Goal: Task Accomplishment & Management: Use online tool/utility

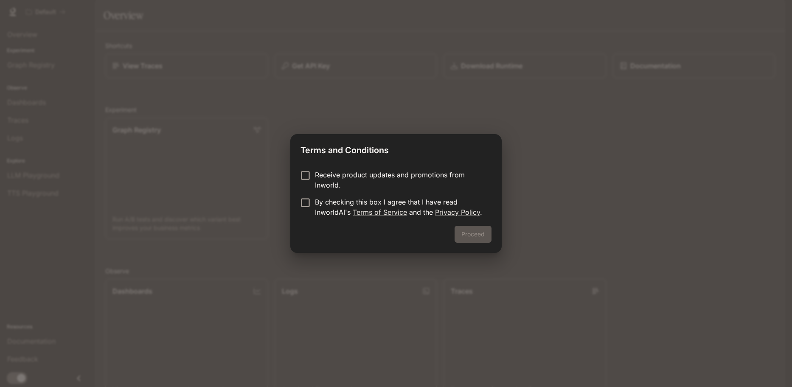
click at [335, 199] on p "By checking this box I agree that I have read InworldAI's Terms of Service and …" at bounding box center [400, 207] width 170 height 20
click at [466, 234] on button "Proceed" at bounding box center [472, 234] width 37 height 17
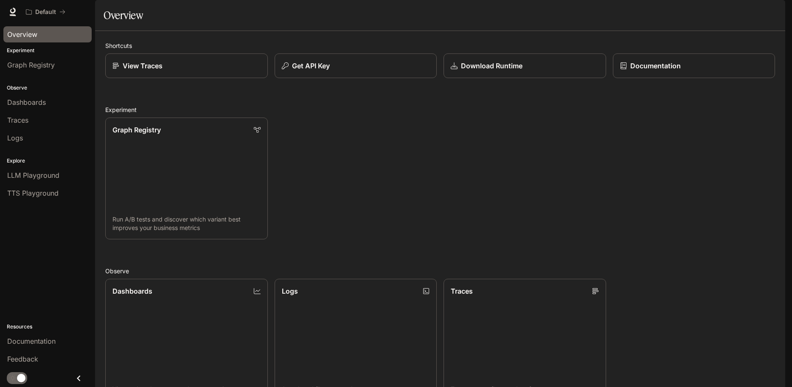
click at [44, 37] on div "Overview" at bounding box center [47, 34] width 81 height 10
click at [75, 65] on div "Graph Registry" at bounding box center [47, 65] width 81 height 10
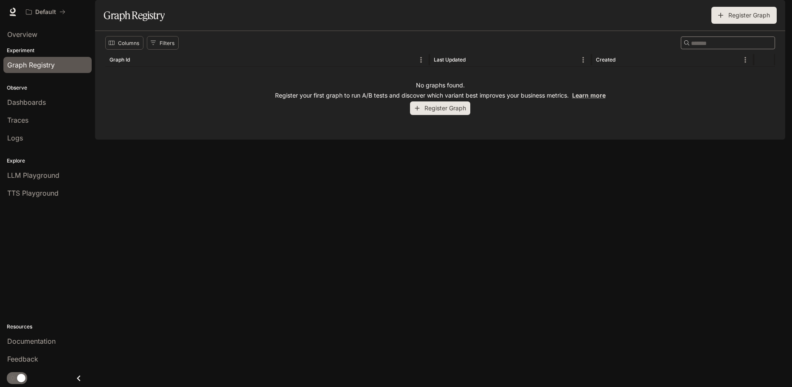
click at [731, 24] on button "Register Graph" at bounding box center [743, 15] width 65 height 17
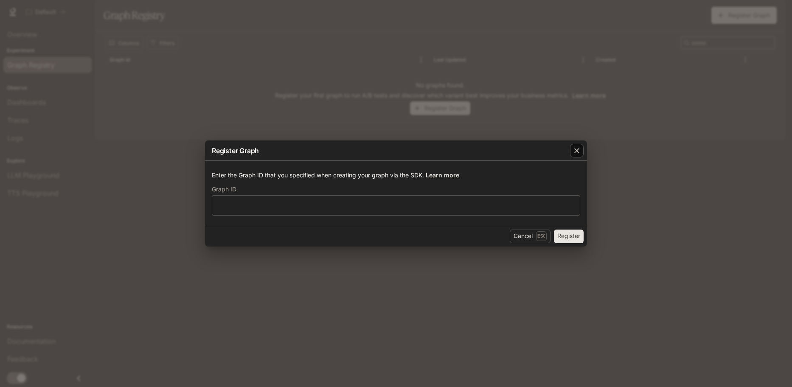
click at [578, 157] on div "button" at bounding box center [577, 151] width 14 height 14
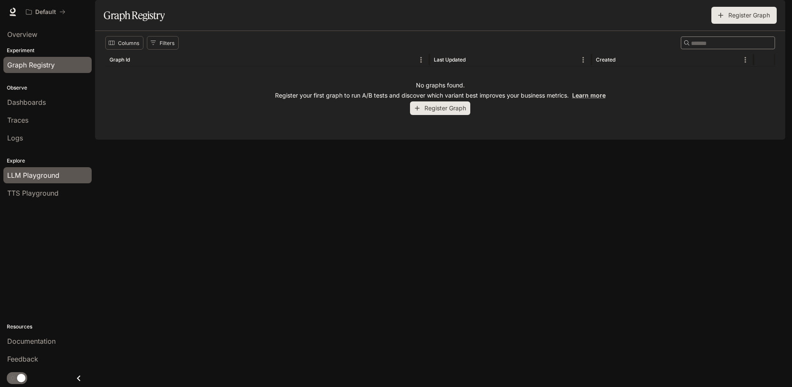
click at [36, 178] on span "LLM Playground" at bounding box center [33, 175] width 52 height 10
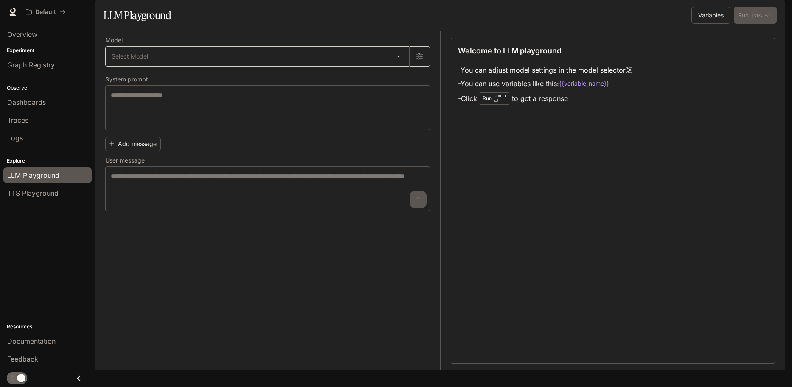
click at [137, 77] on body "Skip to main content Default Documentation Documentation Portal Overview Experi…" at bounding box center [396, 193] width 792 height 387
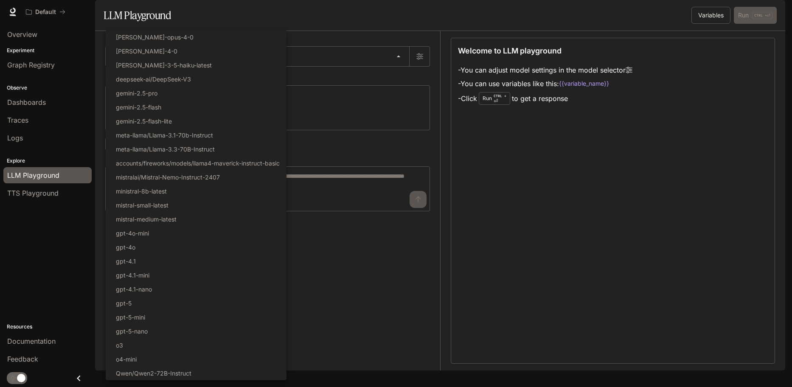
click at [374, 284] on div at bounding box center [396, 193] width 792 height 387
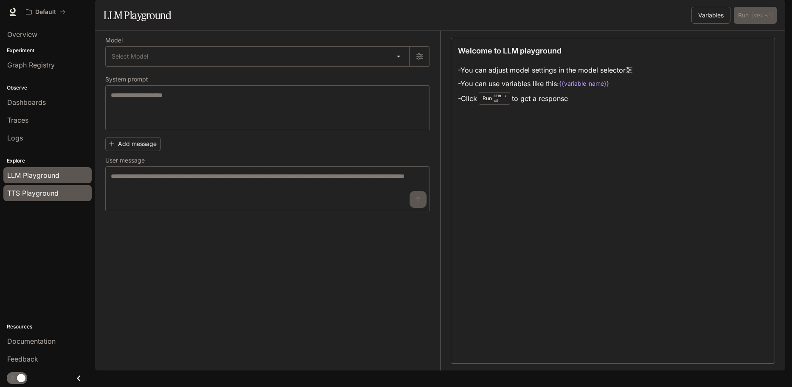
click at [48, 200] on link "TTS Playground" at bounding box center [47, 193] width 88 height 16
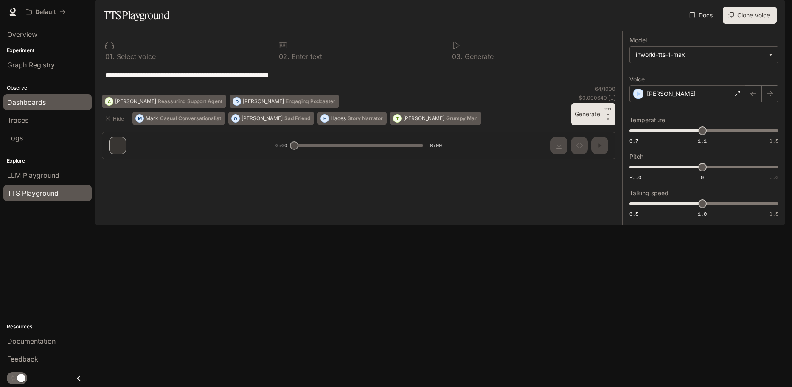
click at [39, 109] on link "Dashboards" at bounding box center [47, 102] width 88 height 16
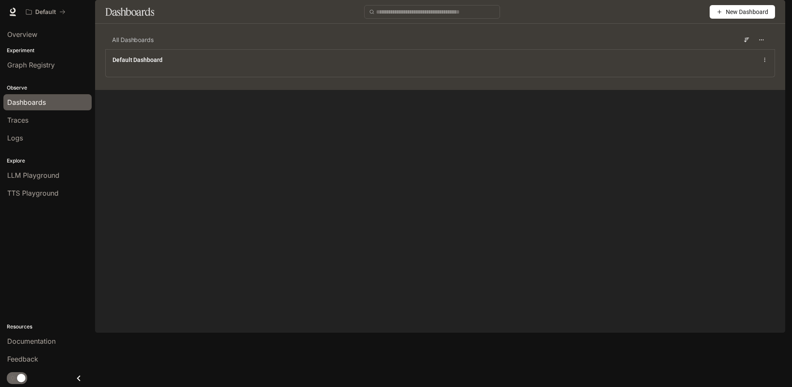
click at [722, 19] on button "New Dashboard" at bounding box center [741, 12] width 65 height 14
click at [724, 50] on div "Create dashboard" at bounding box center [732, 53] width 70 height 9
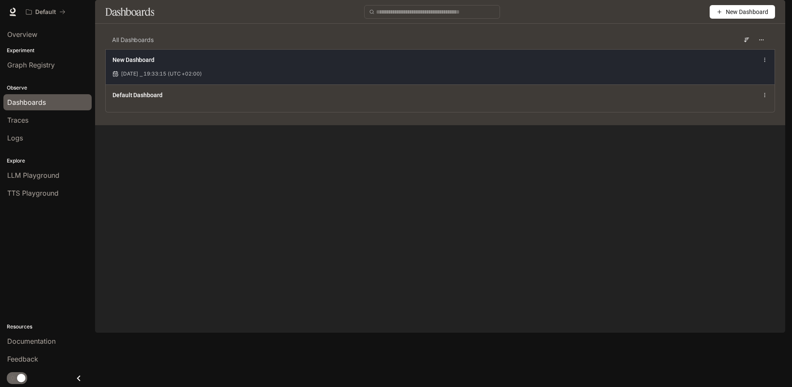
click at [768, 82] on div "New Dashboard [DATE] ⎯ 19:33:15 (UTC +02:00)" at bounding box center [440, 66] width 669 height 35
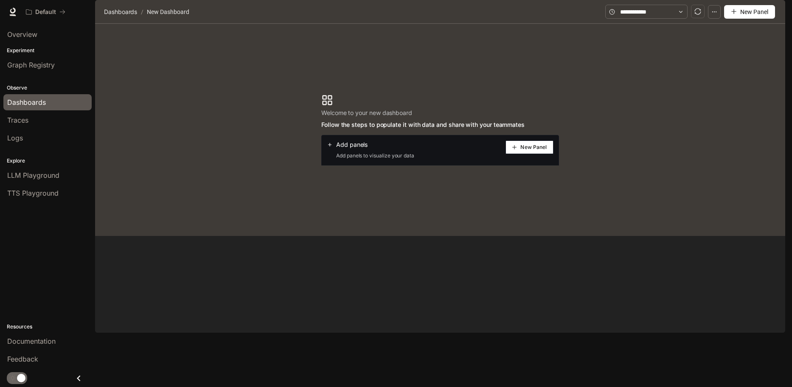
drag, startPoint x: 543, startPoint y: 129, endPoint x: 549, endPoint y: 121, distance: 9.1
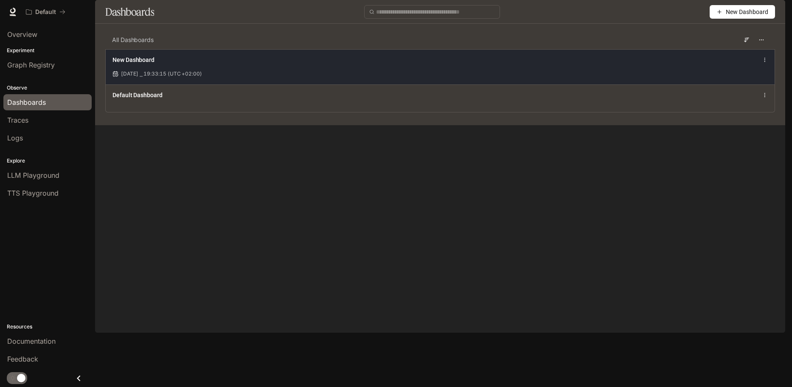
click at [765, 63] on icon at bounding box center [765, 60] width 6 height 6
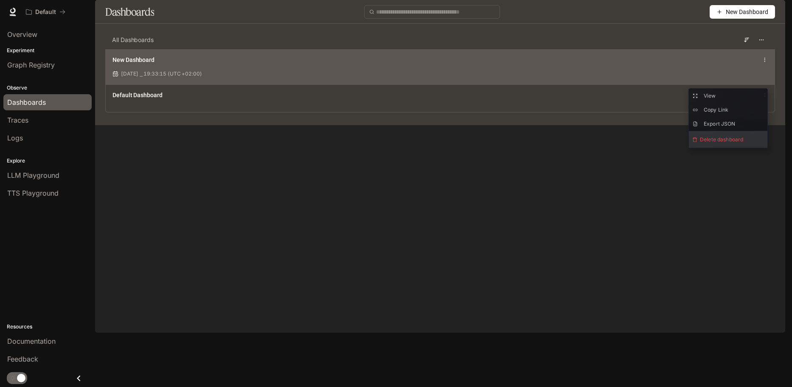
click at [722, 140] on span "Delete dashboard" at bounding box center [728, 139] width 78 height 17
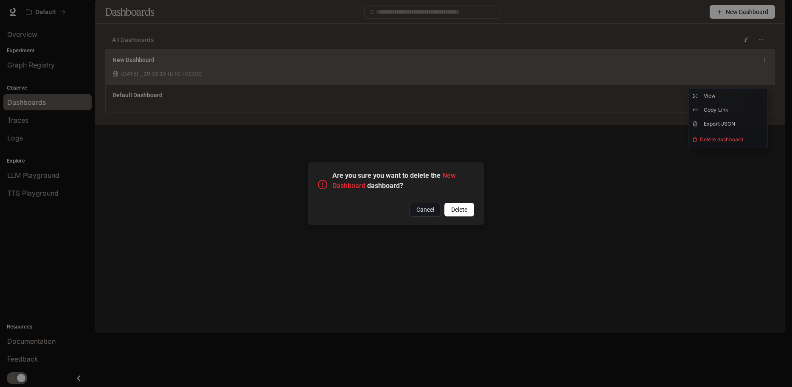
click at [462, 210] on span "Delete" at bounding box center [459, 209] width 16 height 9
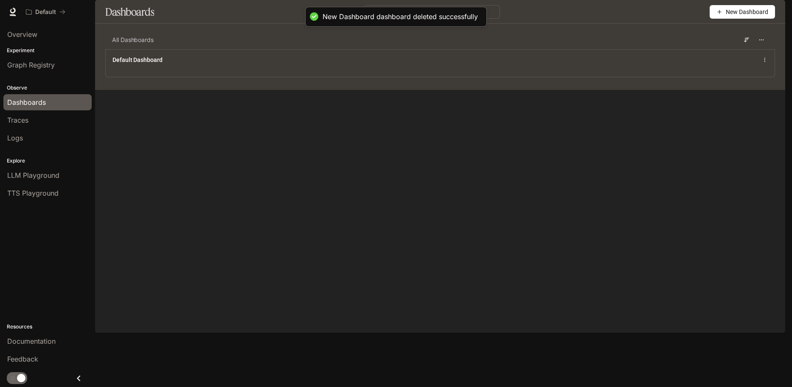
click at [48, 128] on li "Traces" at bounding box center [47, 120] width 95 height 18
click at [52, 125] on div "Traces" at bounding box center [47, 120] width 81 height 10
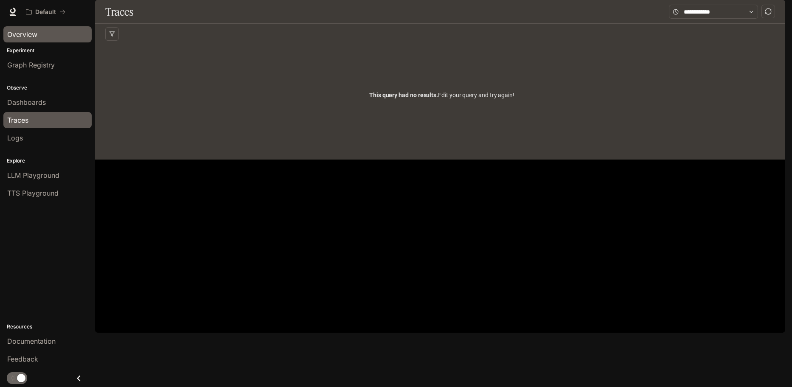
click at [60, 37] on div "Overview" at bounding box center [47, 34] width 81 height 10
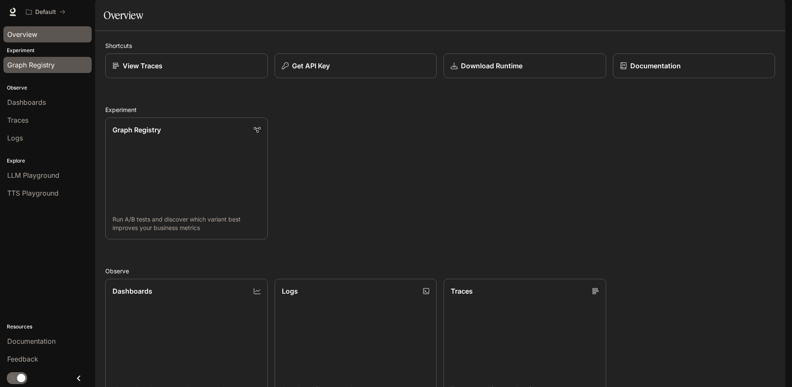
click at [56, 67] on div "Graph Registry" at bounding box center [47, 65] width 81 height 10
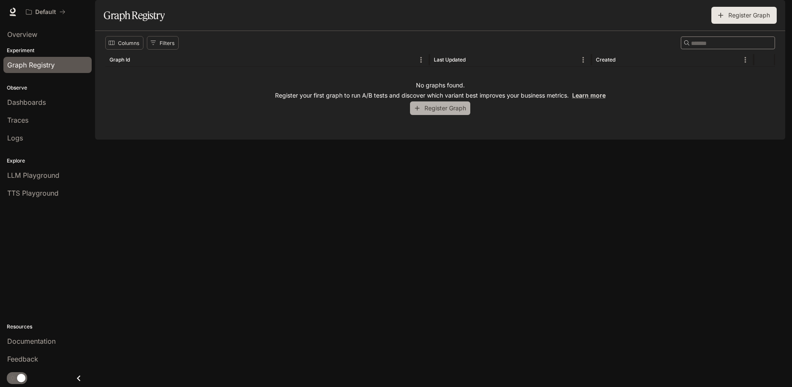
click at [434, 115] on button "Register Graph" at bounding box center [440, 108] width 60 height 14
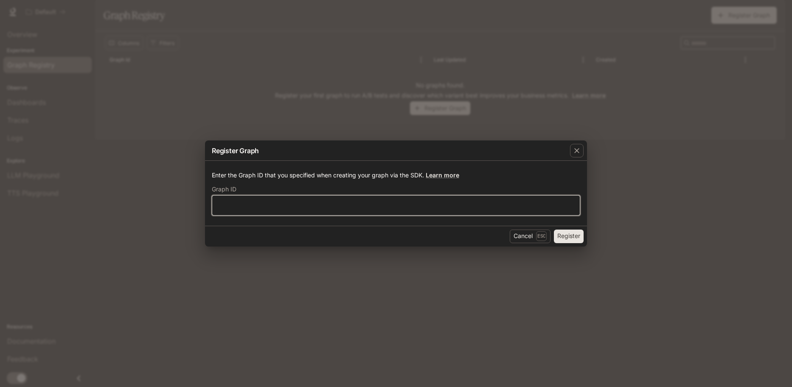
click at [324, 203] on input "text" at bounding box center [395, 205] width 367 height 8
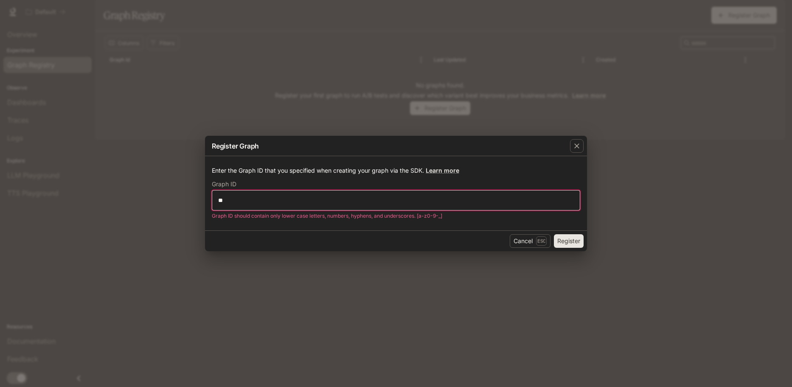
type input "*"
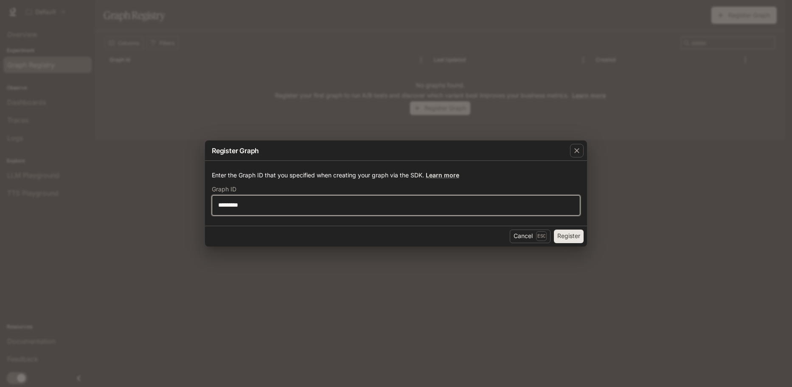
type input "*********"
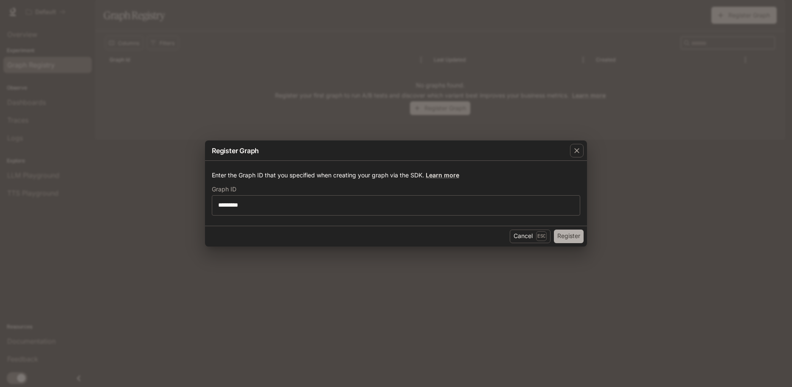
click at [579, 237] on button "Register" at bounding box center [569, 237] width 30 height 14
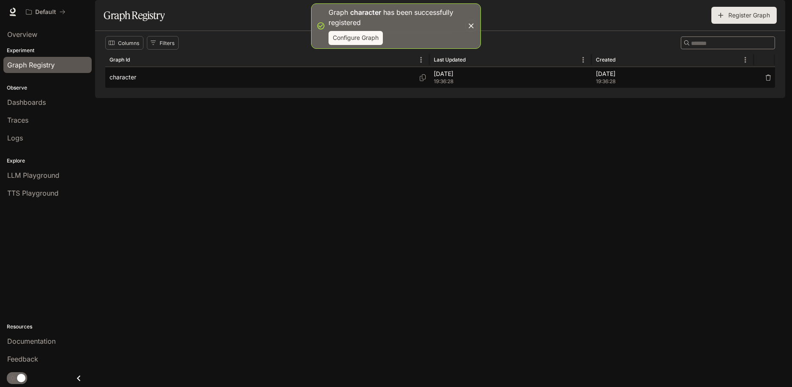
click at [276, 88] on div "character" at bounding box center [267, 77] width 316 height 21
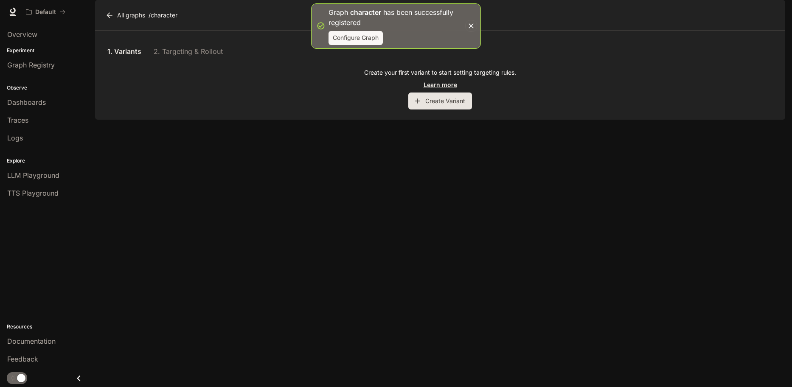
click at [412, 109] on button "Create Variant" at bounding box center [440, 100] width 64 height 17
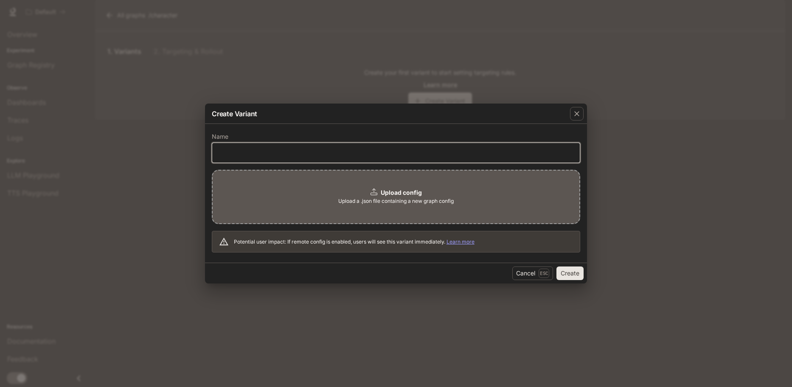
click at [342, 148] on input "text" at bounding box center [395, 152] width 367 height 8
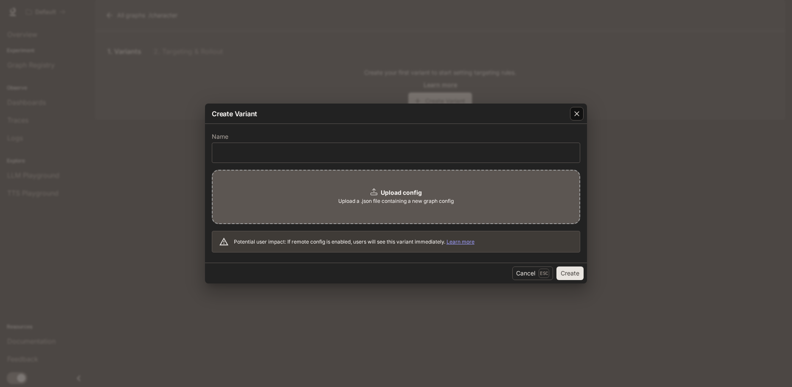
click at [571, 115] on div "button" at bounding box center [577, 114] width 14 height 14
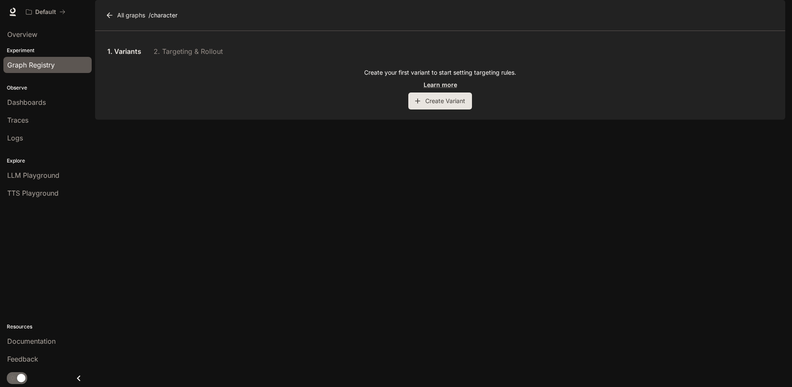
click at [71, 63] on div "Graph Registry" at bounding box center [47, 65] width 81 height 10
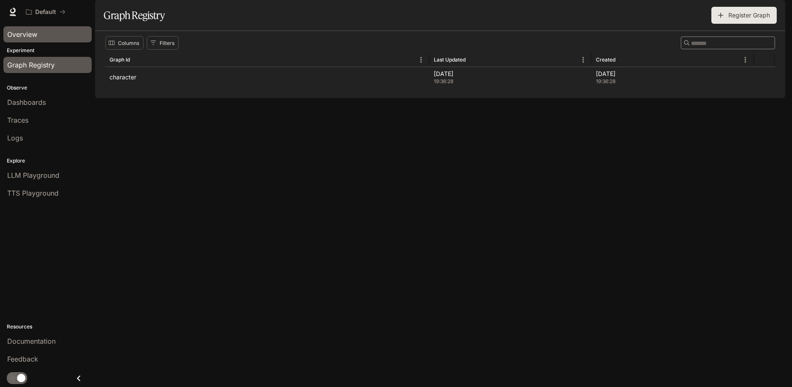
click at [59, 40] on link "Overview" at bounding box center [47, 34] width 88 height 16
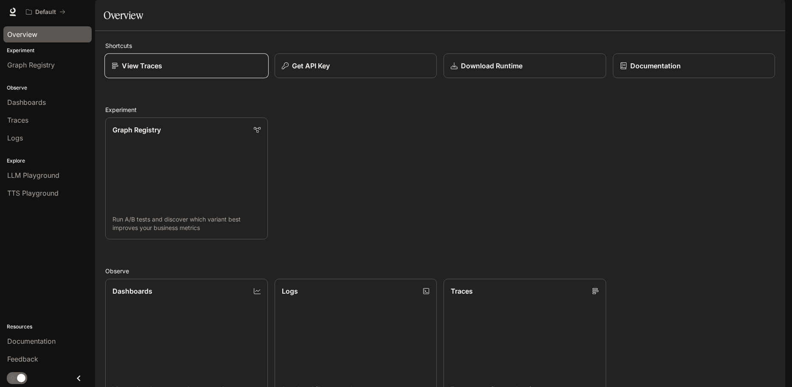
click at [184, 71] on div "View Traces" at bounding box center [186, 66] width 149 height 10
click at [622, 71] on div "Documentation" at bounding box center [693, 66] width 149 height 10
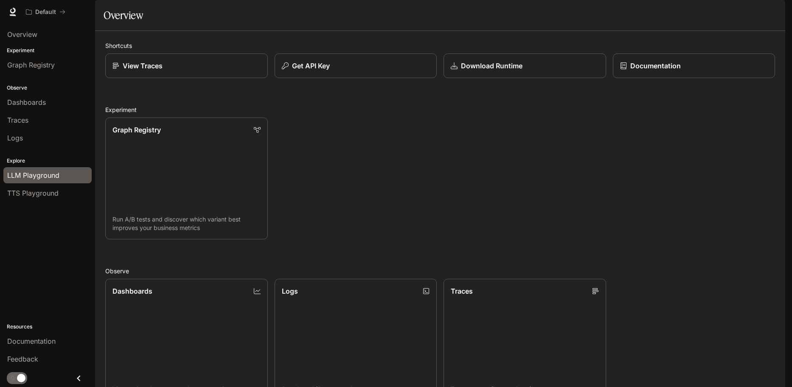
click at [59, 171] on span "LLM Playground" at bounding box center [33, 175] width 52 height 10
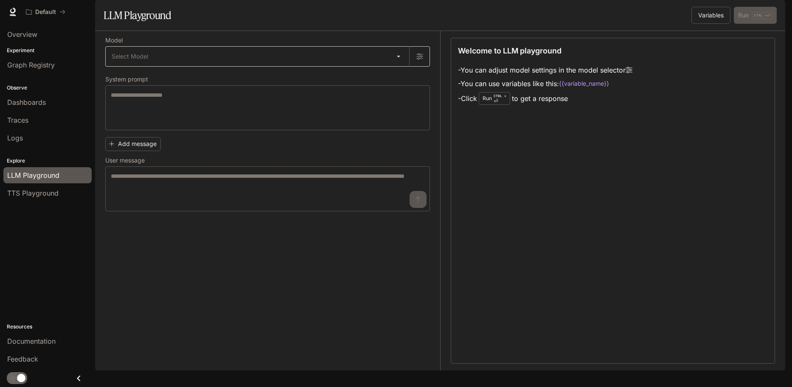
click at [244, 76] on body "Skip to main content Default Documentation Documentation Portal Overview Experi…" at bounding box center [396, 193] width 792 height 387
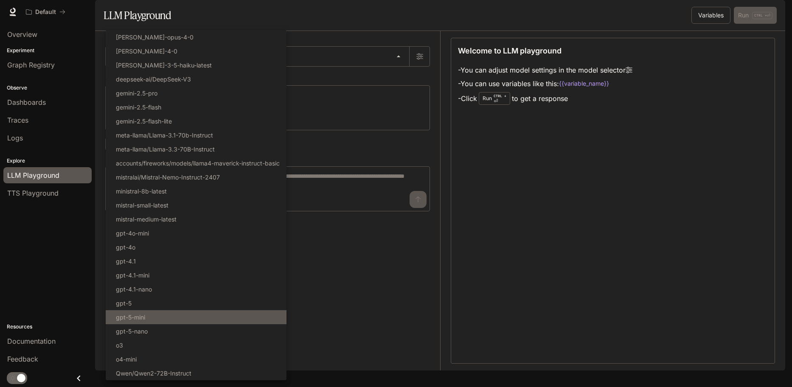
click at [167, 318] on li "gpt-5-mini" at bounding box center [196, 317] width 181 height 14
type input "**********"
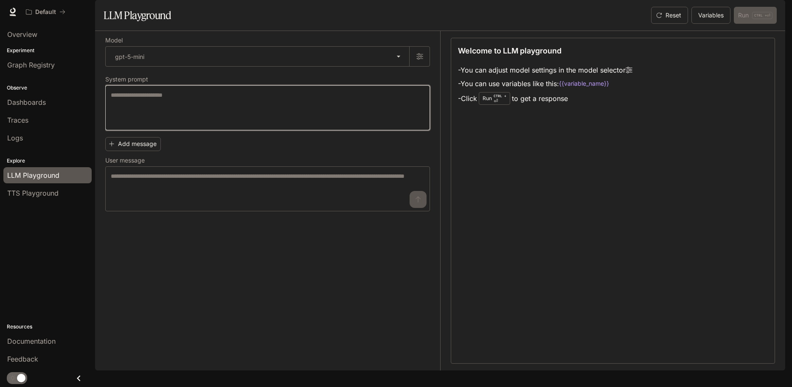
click at [178, 125] on textarea at bounding box center [268, 108] width 314 height 34
click at [146, 151] on button "Add message" at bounding box center [133, 144] width 56 height 14
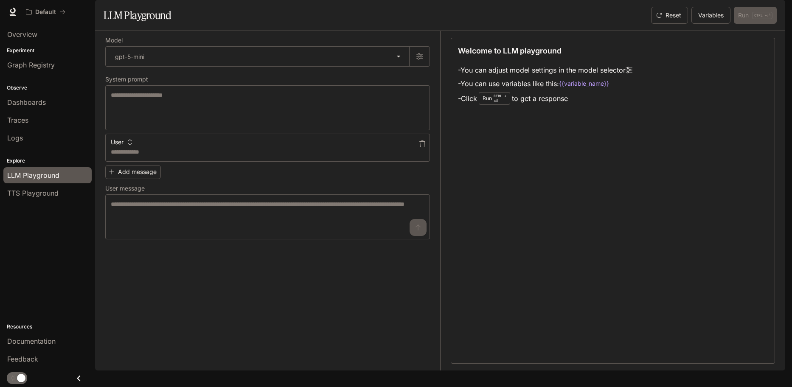
click at [135, 147] on div "User" at bounding box center [267, 141] width 325 height 14
click at [131, 145] on icon "button" at bounding box center [130, 142] width 6 height 6
click at [134, 193] on li "Assistant" at bounding box center [131, 197] width 42 height 15
click at [137, 149] on button "Assistant" at bounding box center [128, 142] width 38 height 14
click at [139, 175] on li "User" at bounding box center [131, 181] width 42 height 15
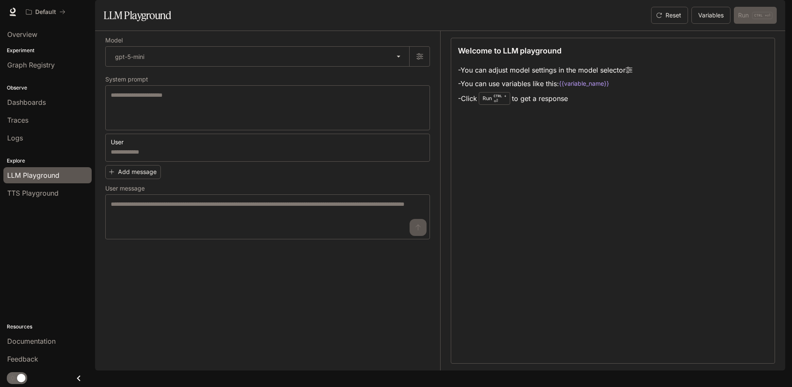
click at [419, 151] on button "button" at bounding box center [422, 144] width 14 height 14
